Goal: Browse casually

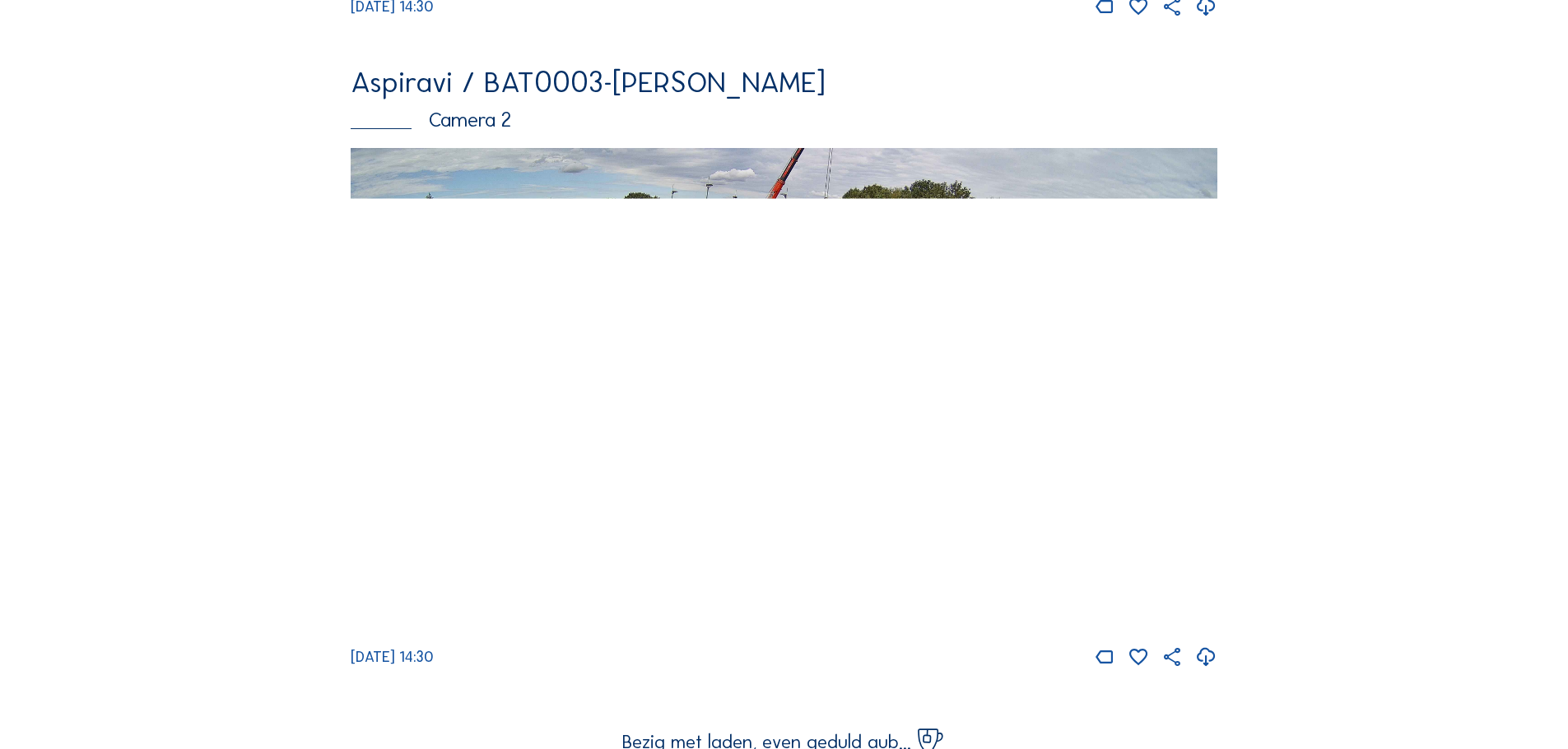
scroll to position [822, 0]
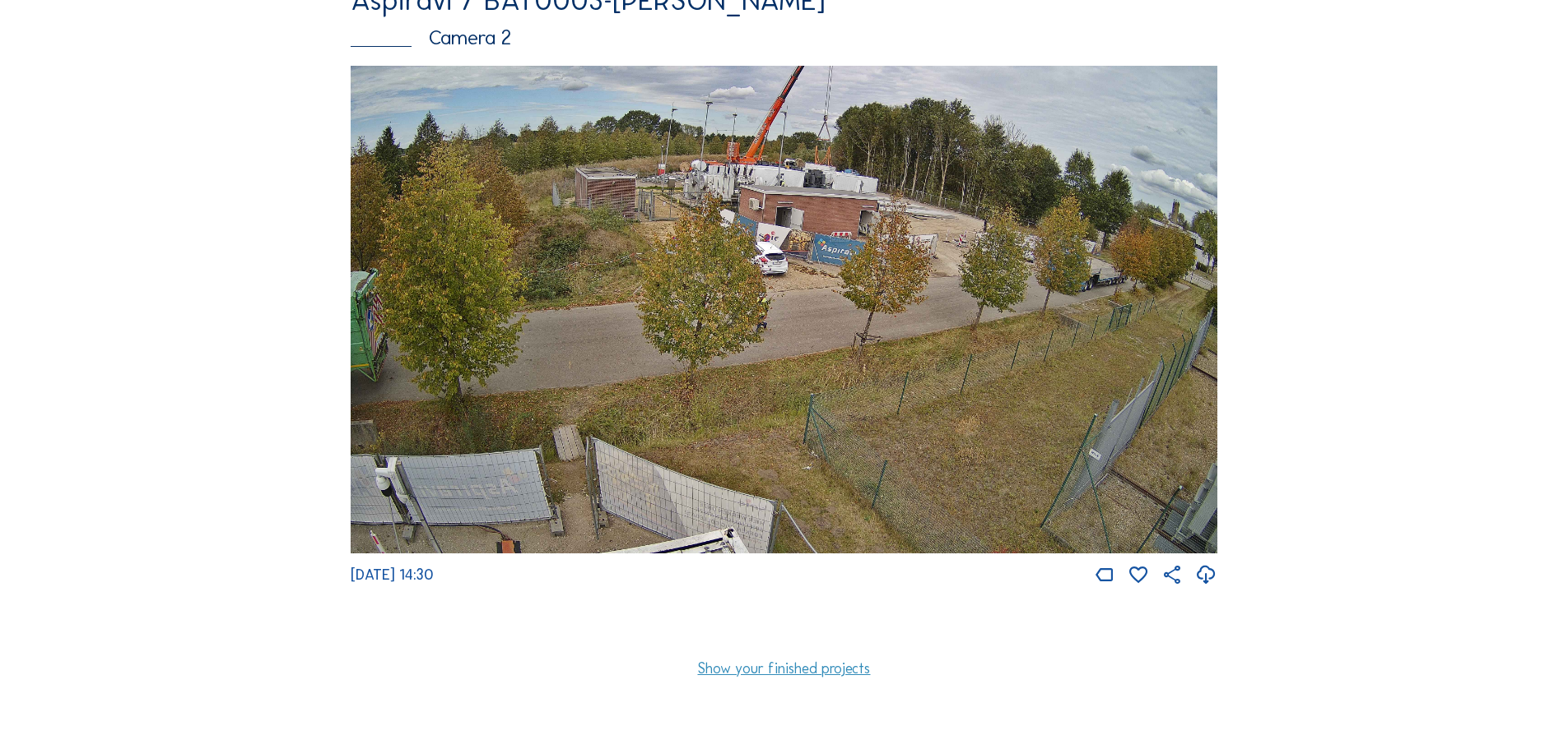
click at [431, 319] on img at bounding box center [784, 309] width 866 height 488
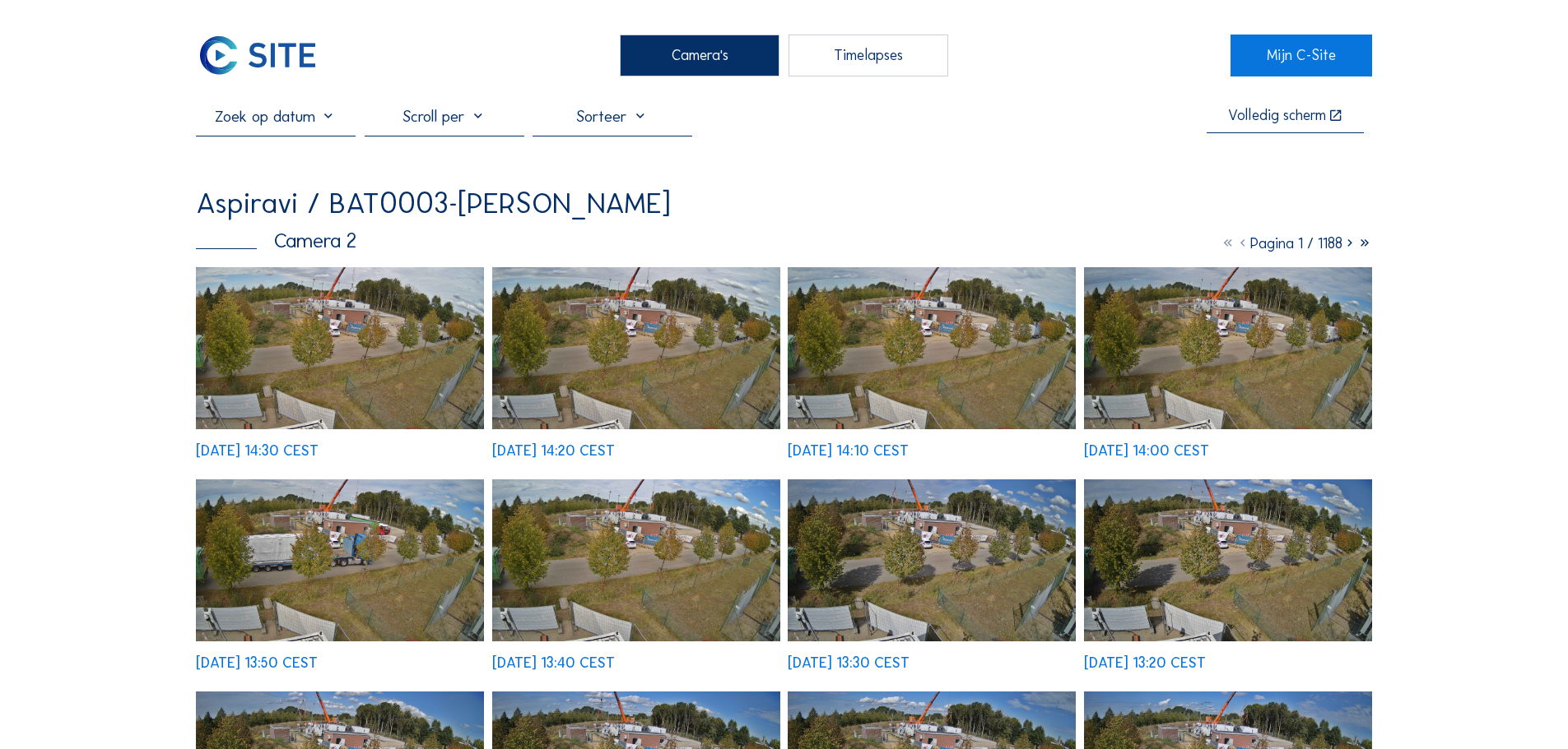
click at [352, 353] on img at bounding box center [340, 348] width 288 height 162
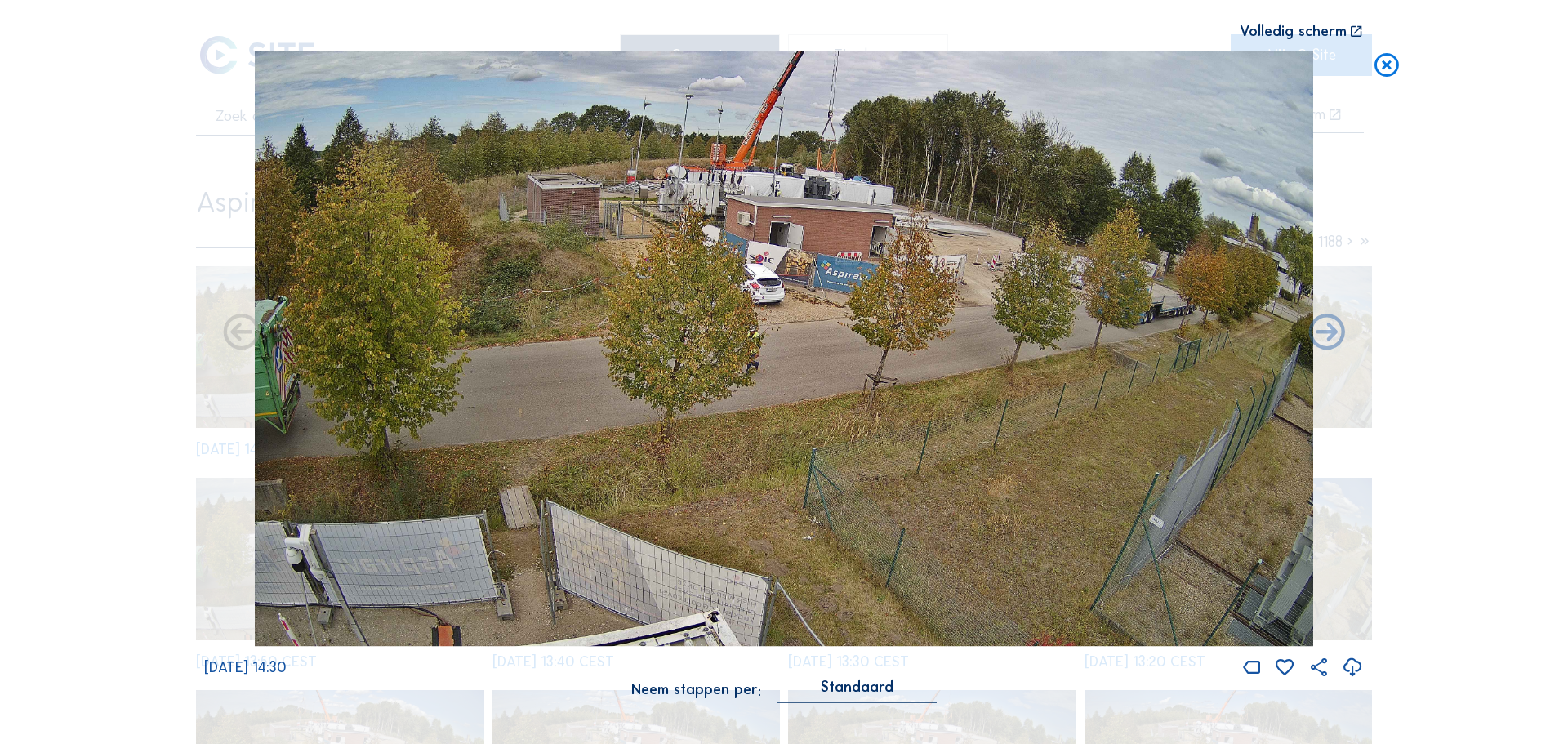
click at [1351, 665] on icon at bounding box center [1352, 668] width 22 height 26
click at [241, 330] on icon at bounding box center [241, 334] width 43 height 44
click at [1325, 328] on icon at bounding box center [1326, 334] width 43 height 44
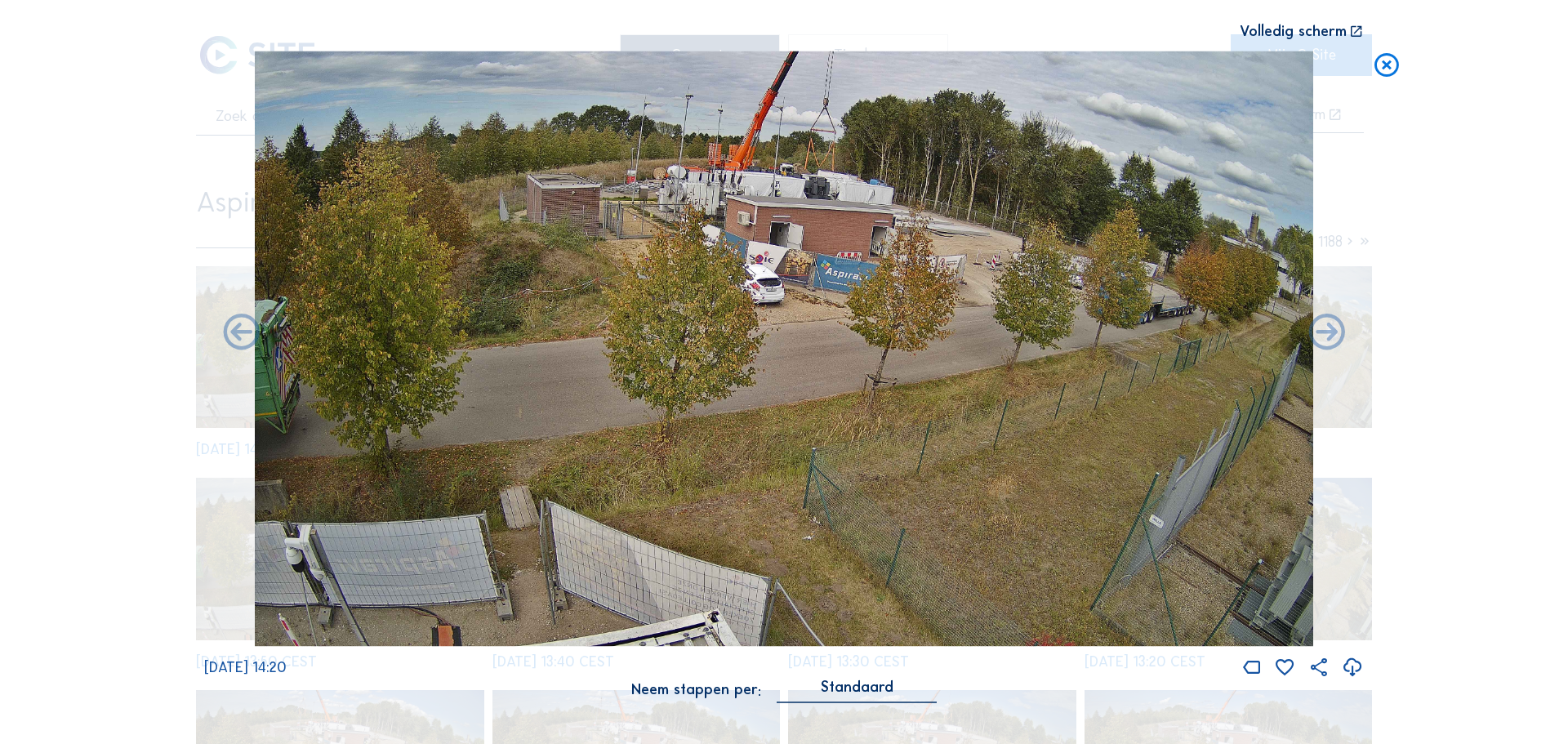
click at [1325, 328] on icon at bounding box center [1326, 334] width 43 height 44
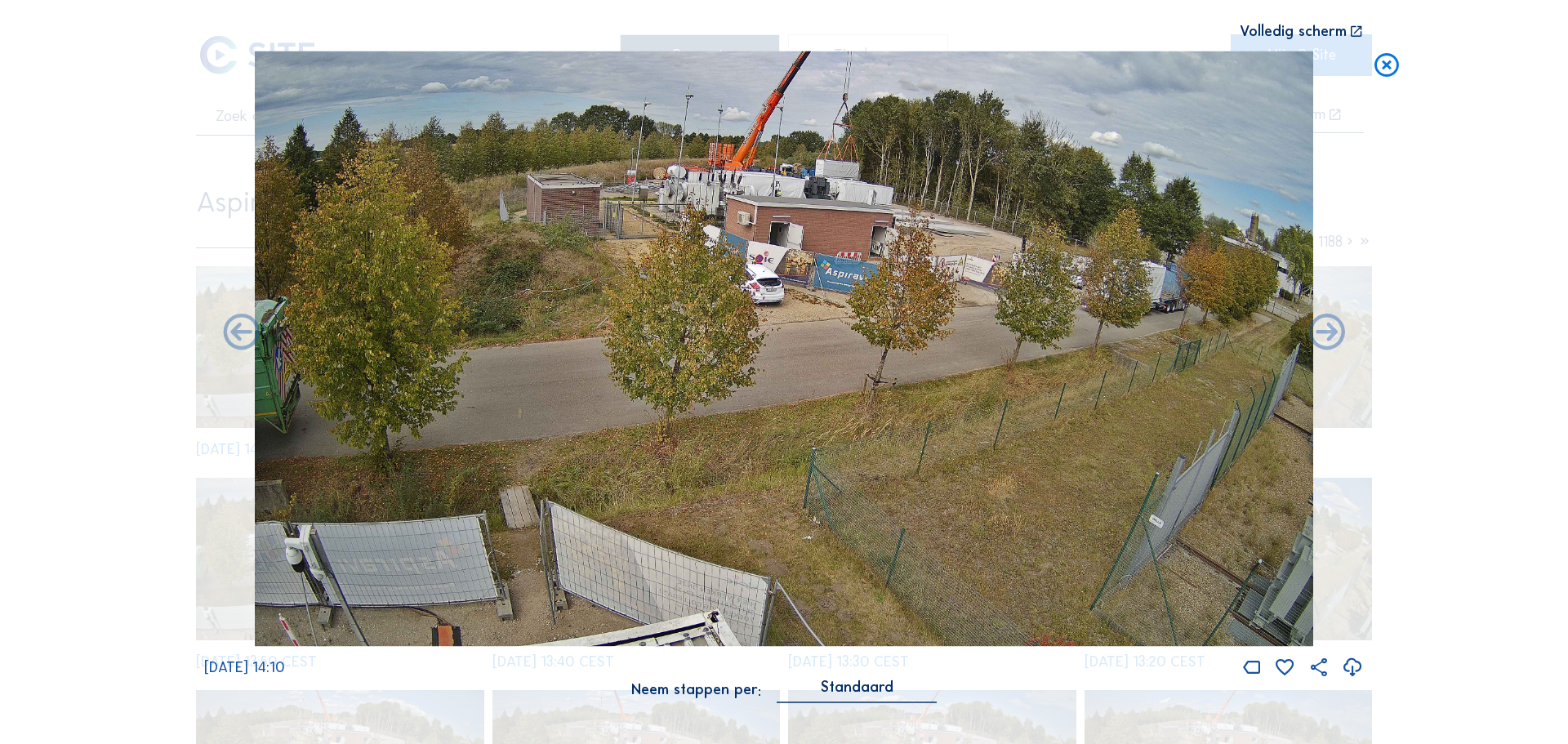
click at [1325, 328] on icon at bounding box center [1326, 334] width 43 height 44
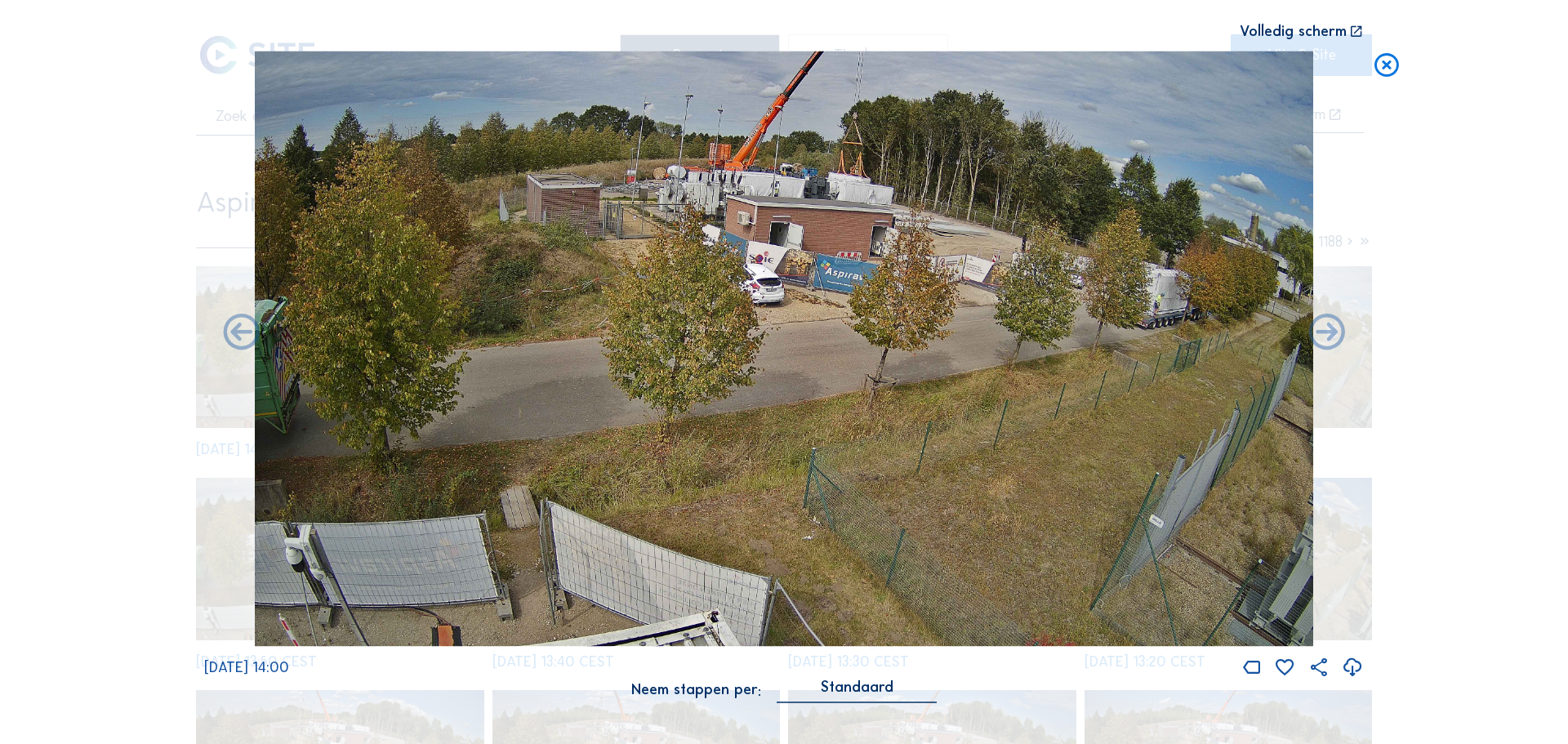
click at [1325, 328] on icon at bounding box center [1326, 334] width 43 height 44
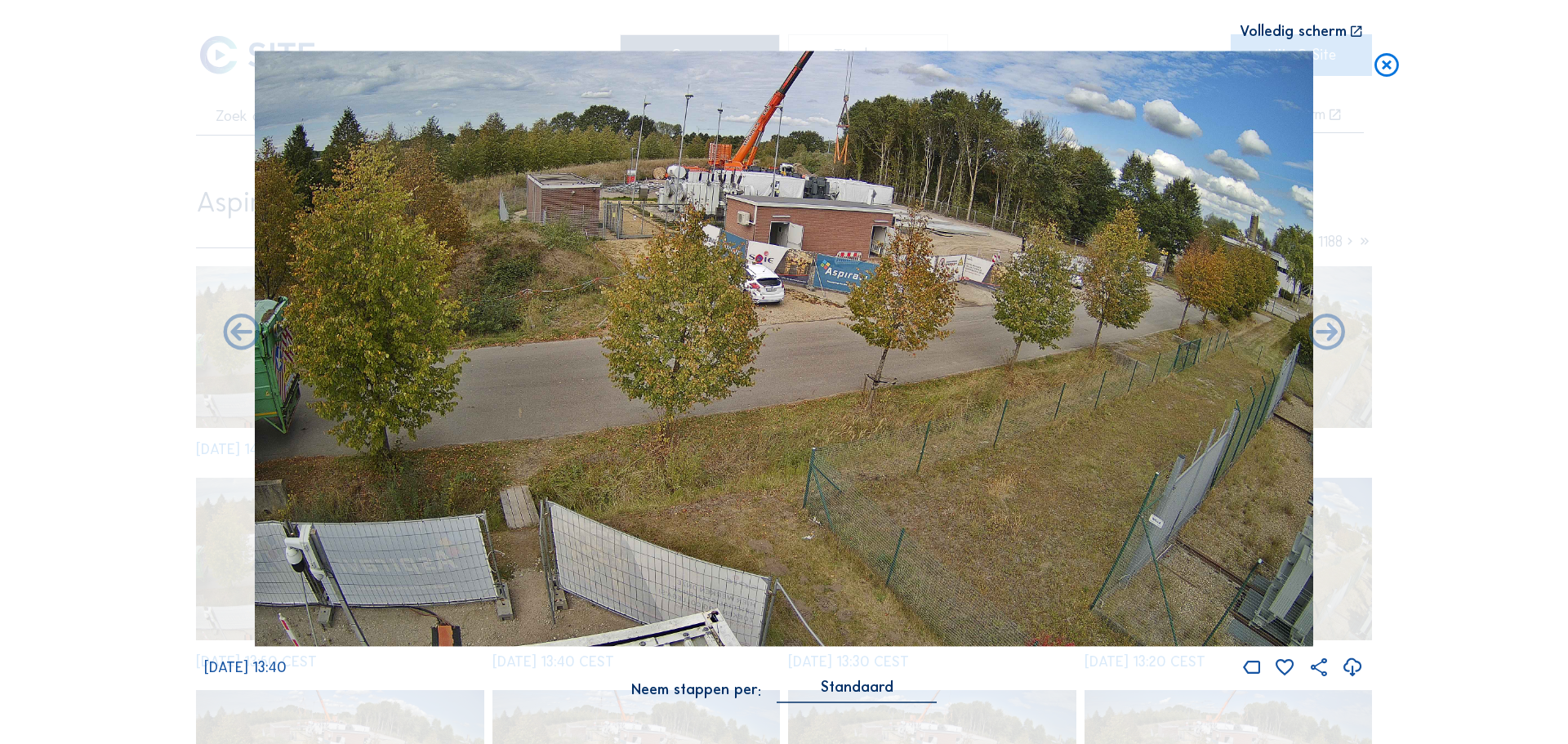
click at [1325, 328] on icon at bounding box center [1326, 334] width 43 height 44
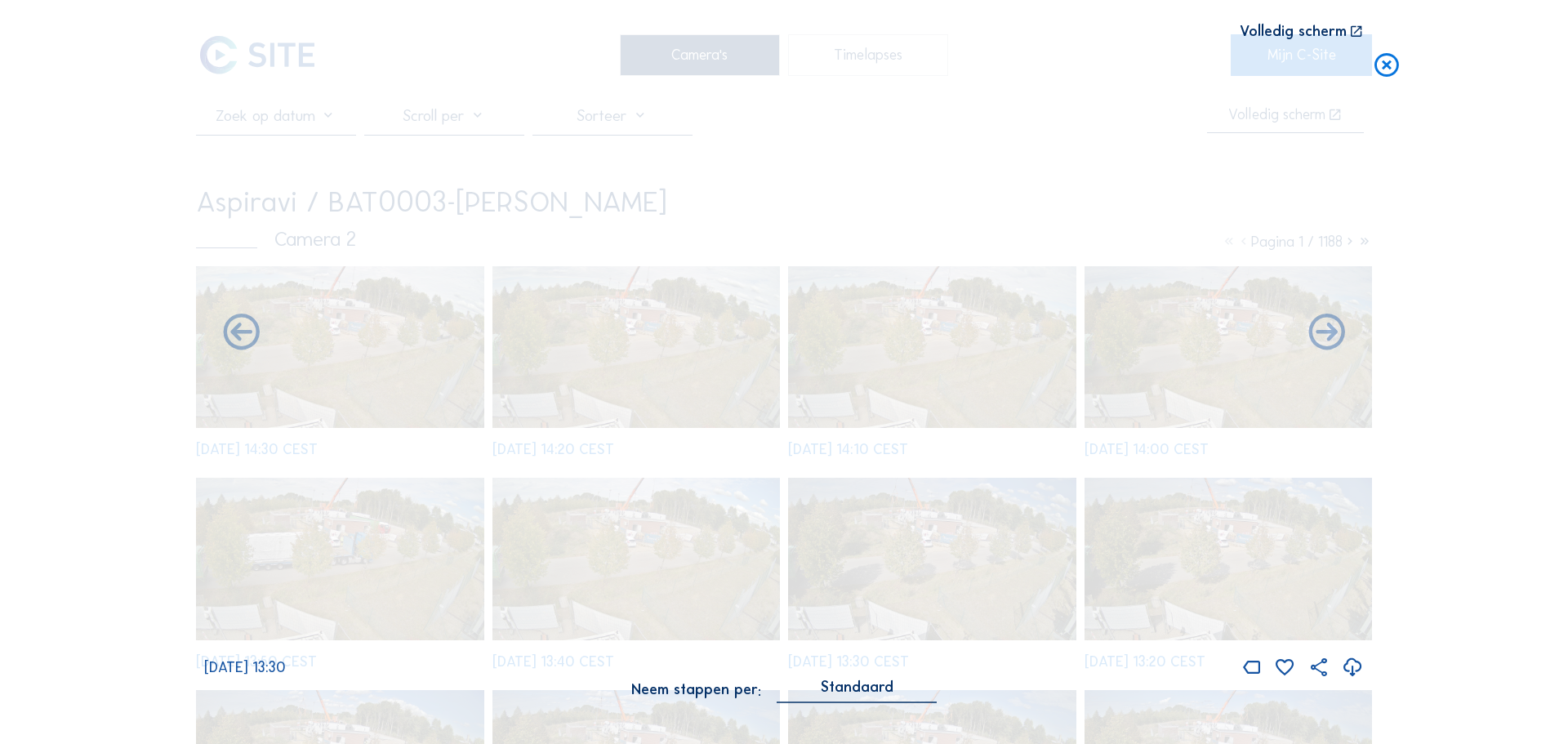
click at [1325, 328] on icon at bounding box center [1326, 334] width 43 height 44
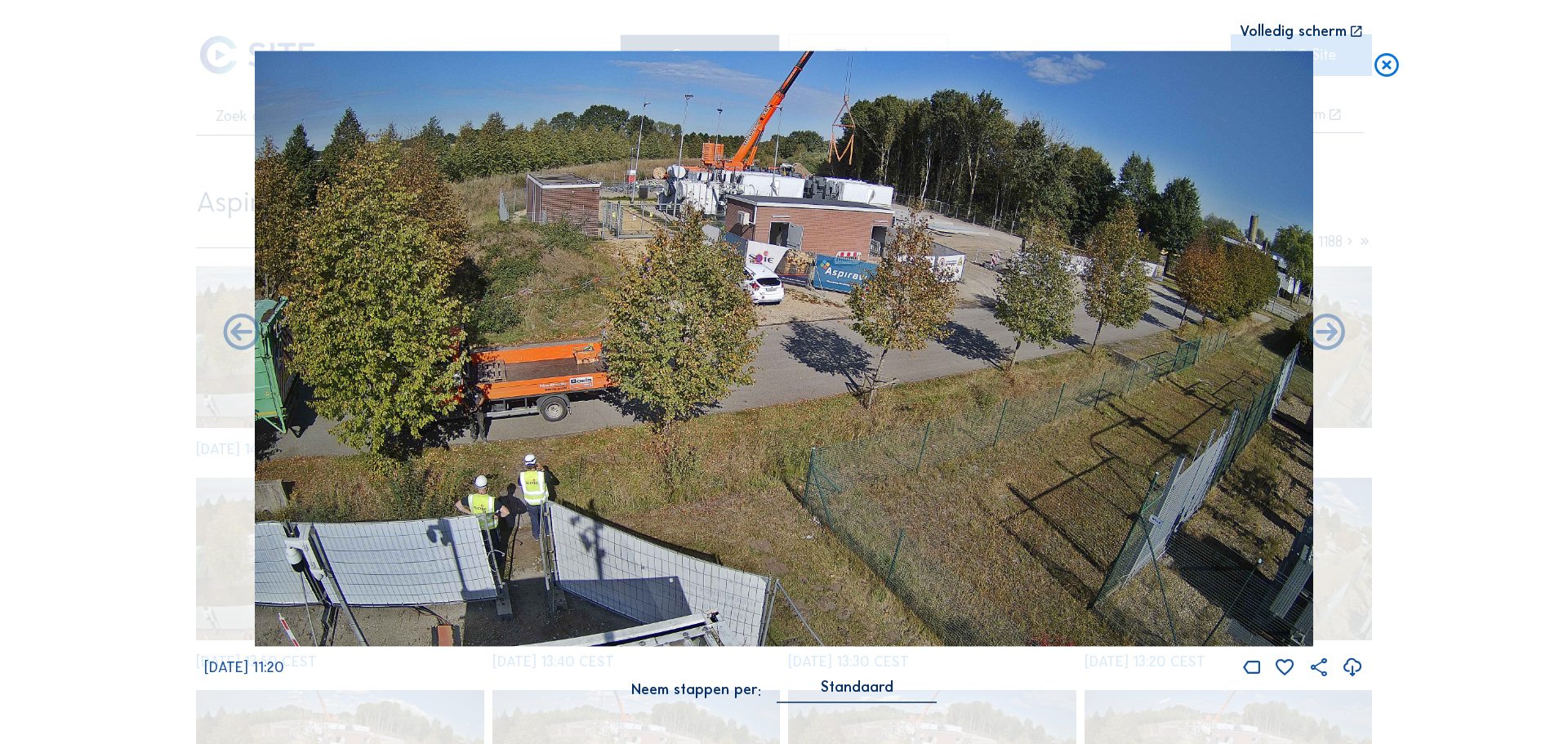
click at [1427, 468] on div "Scroll om door de tijd te reizen | Druk op de 'Alt'-knop + scroll om te Zoomen …" at bounding box center [784, 372] width 1568 height 744
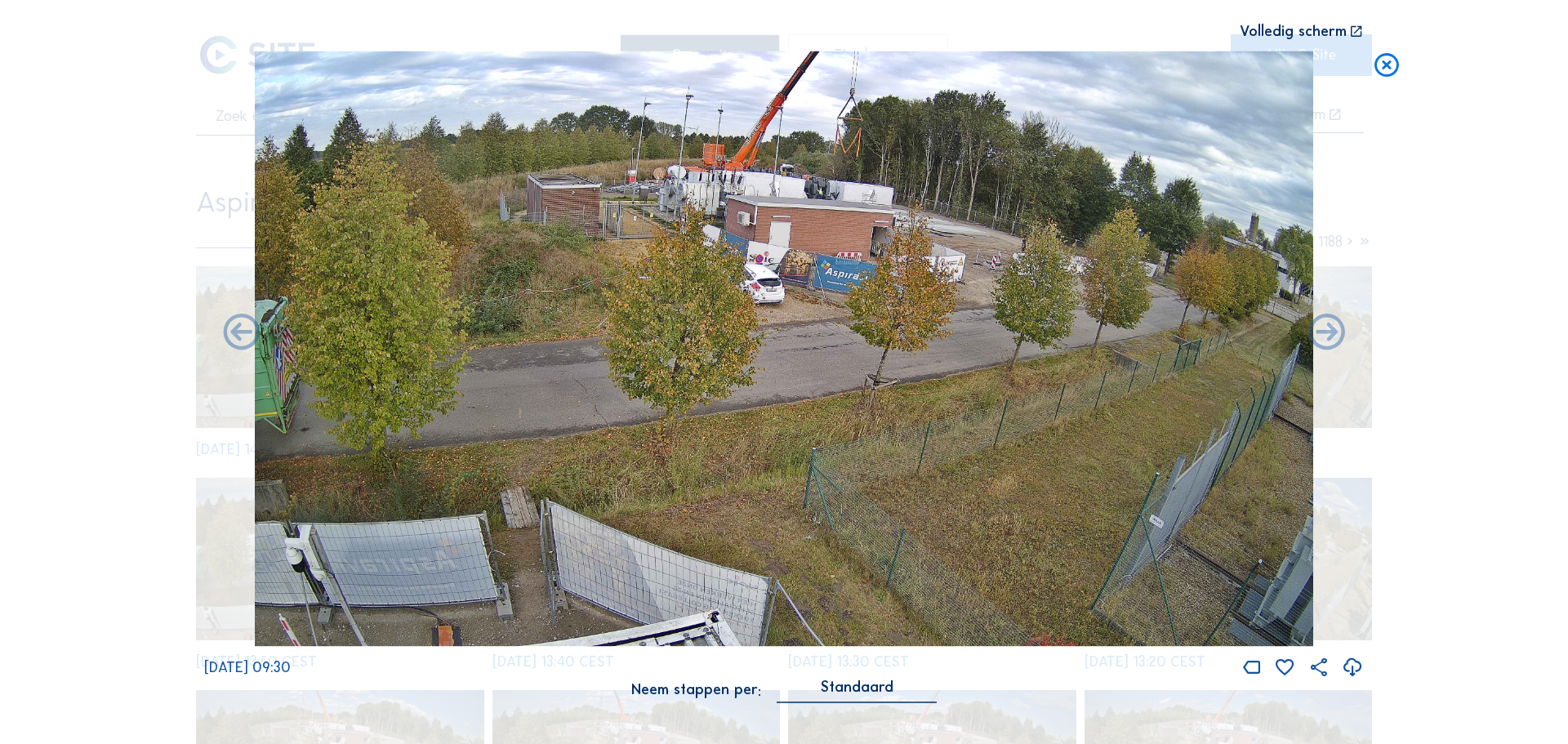
click at [1441, 540] on div "Scroll om door de tijd te reizen | Druk op de 'Alt'-knop + scroll om te Zoomen …" at bounding box center [784, 372] width 1568 height 744
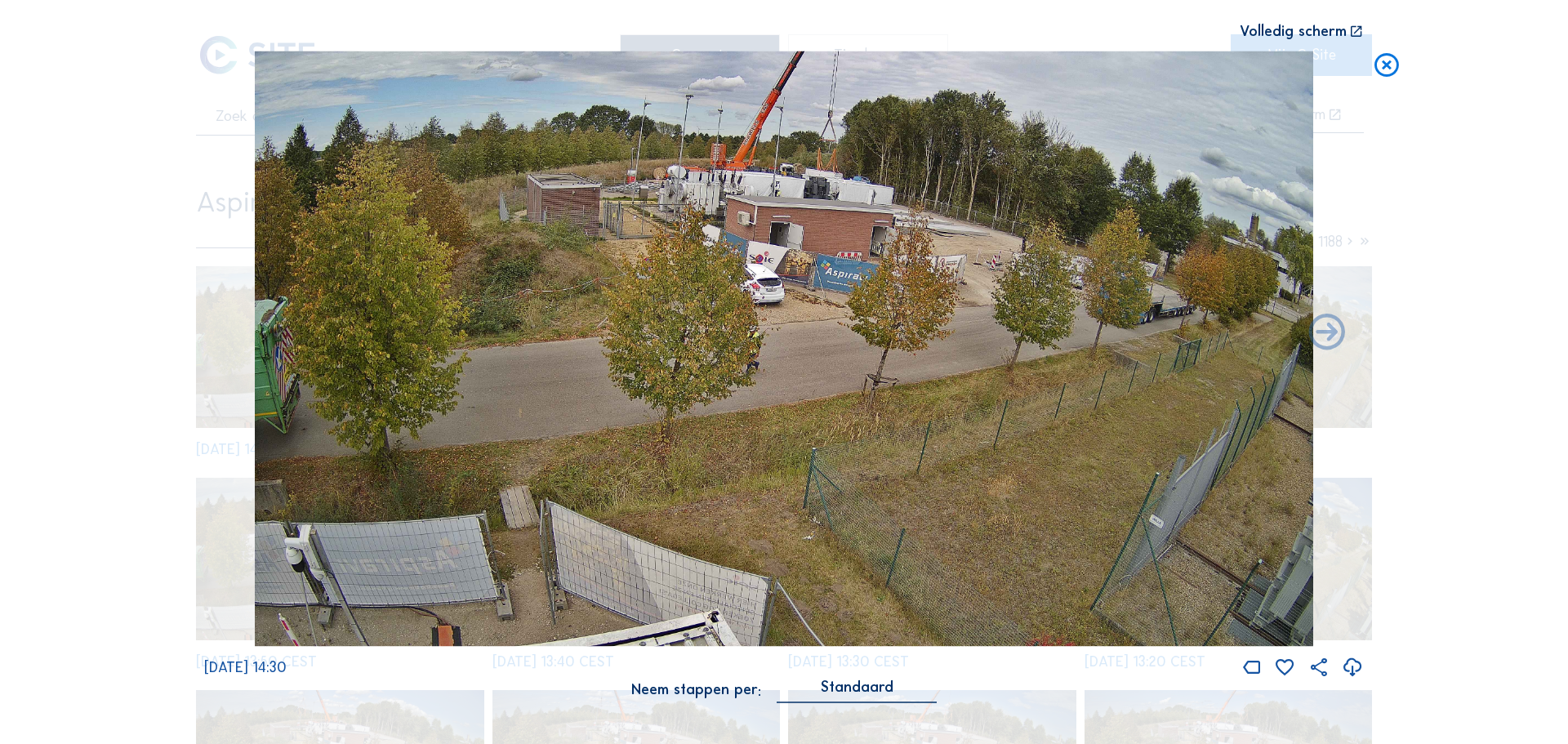
click at [1382, 63] on icon at bounding box center [1387, 65] width 29 height 30
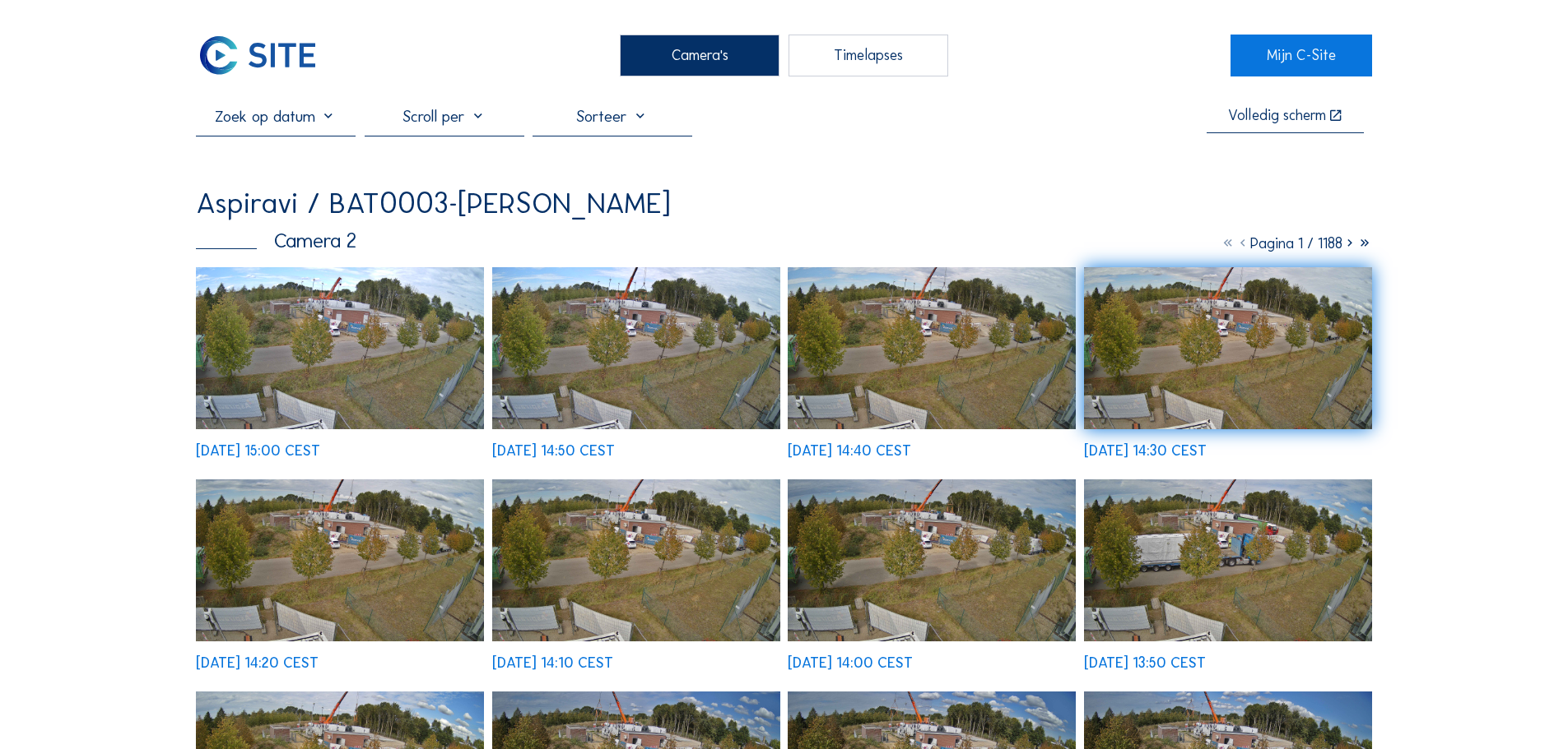
click at [399, 362] on img at bounding box center [340, 348] width 288 height 162
